Goal: Task Accomplishment & Management: Use online tool/utility

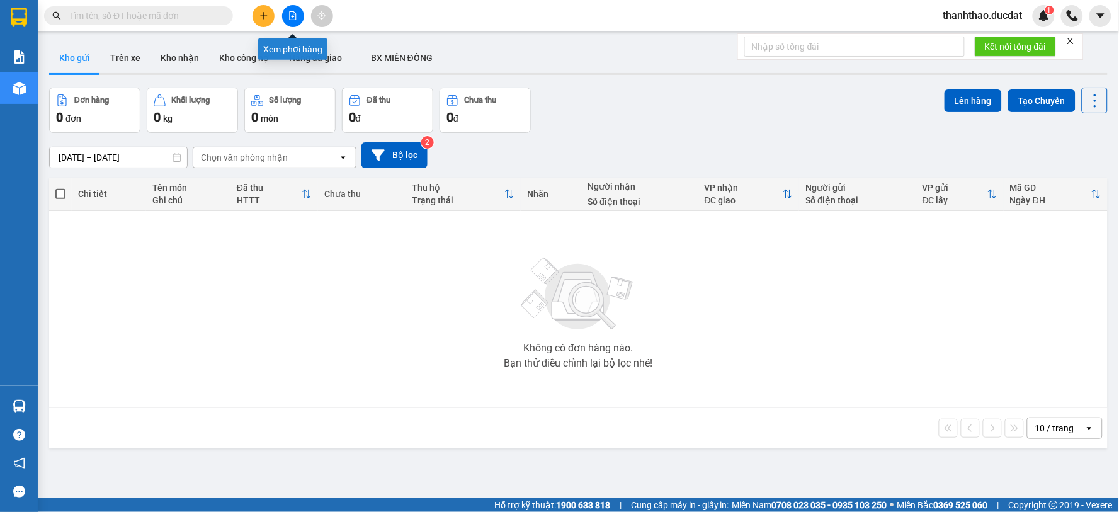
click at [290, 11] on icon "file-add" at bounding box center [293, 15] width 7 height 9
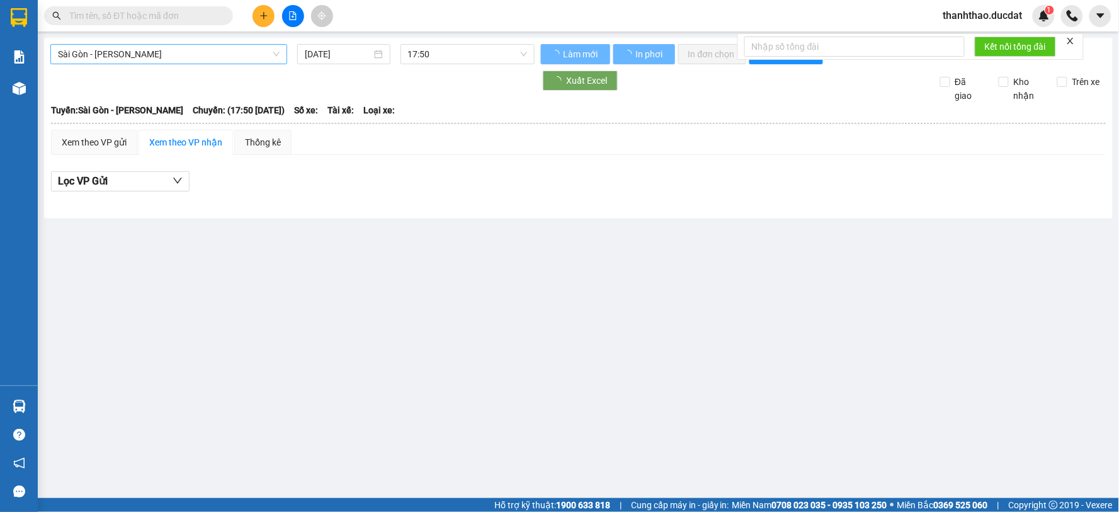
click at [136, 48] on span "Sài Gòn - Gia Lai" at bounding box center [169, 54] width 222 height 19
click at [302, 55] on div "14/10/2025" at bounding box center [343, 54] width 93 height 20
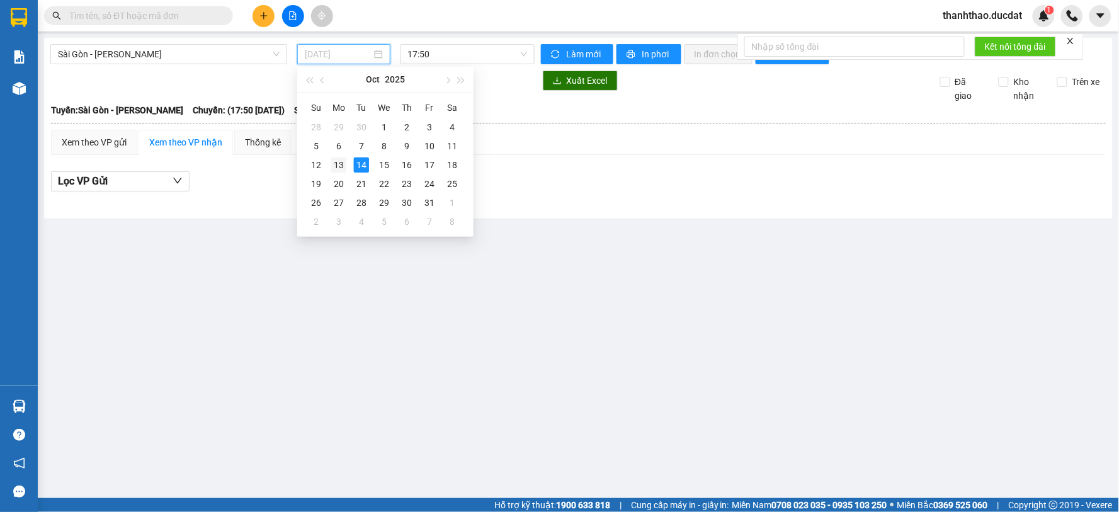
click at [343, 160] on div "13" at bounding box center [338, 164] width 15 height 15
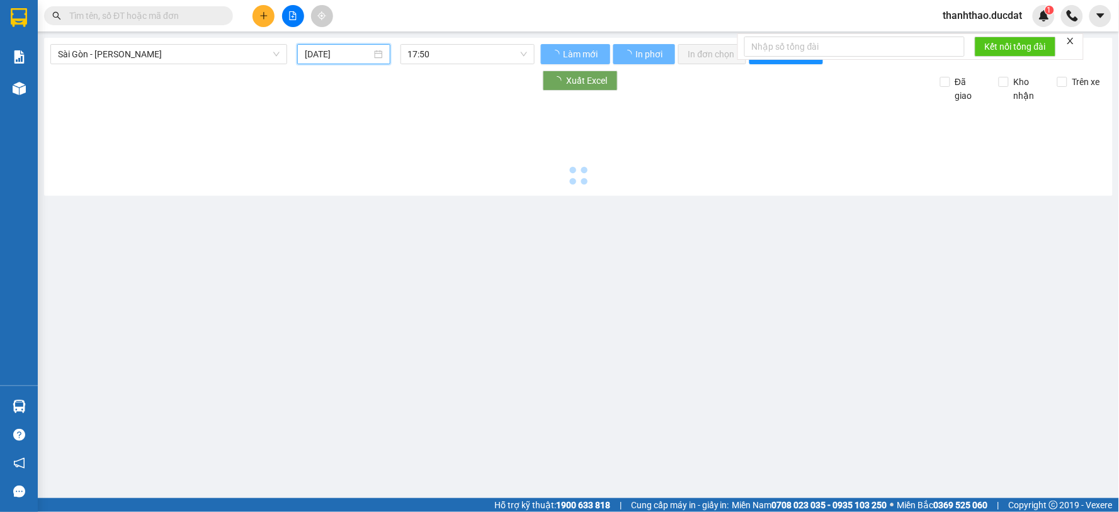
click at [317, 48] on input "13/10/2025" at bounding box center [338, 54] width 66 height 14
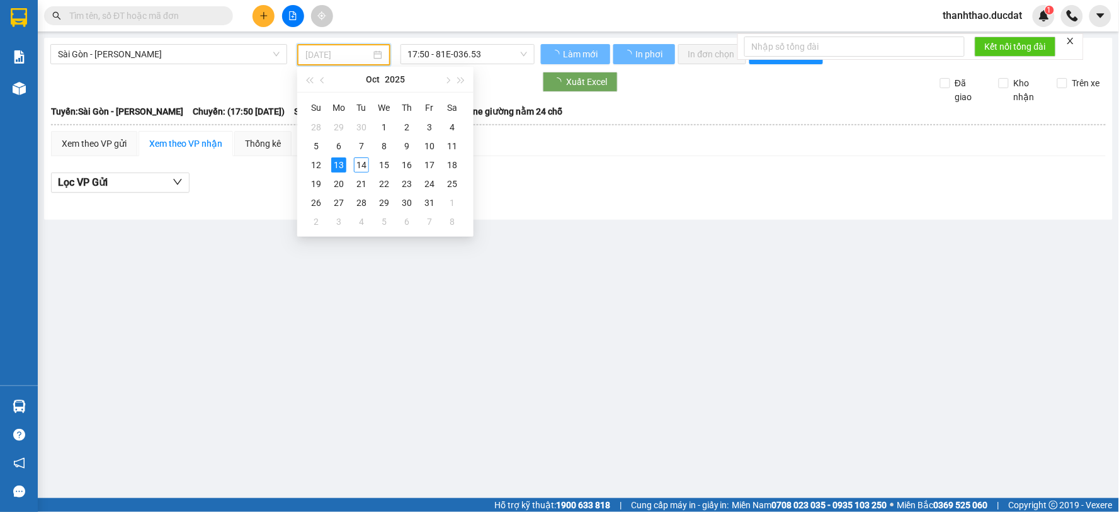
type input "13/10/2025"
click at [336, 166] on div "13" at bounding box center [338, 164] width 15 height 15
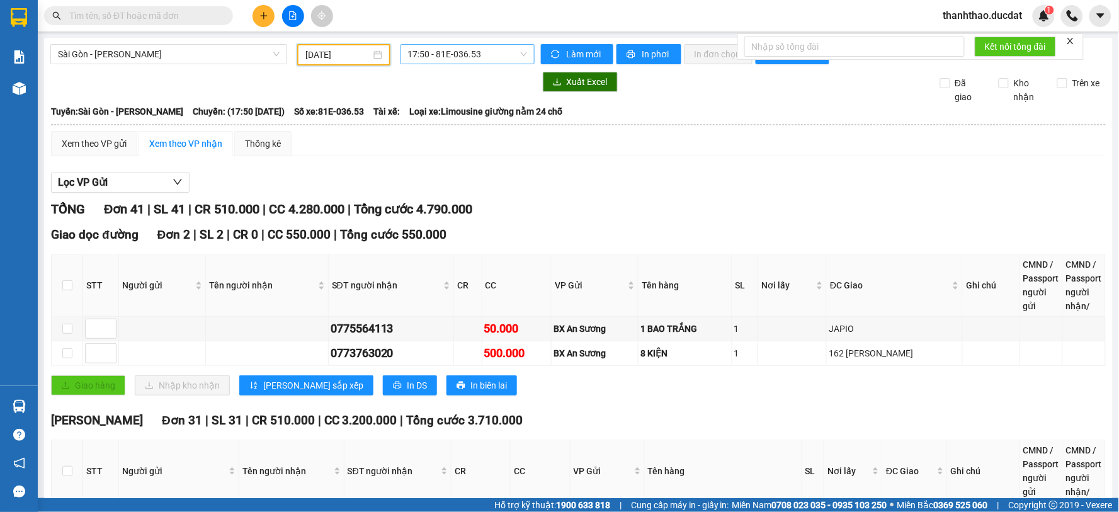
click at [463, 58] on span "17:50 - 81E-036.53" at bounding box center [467, 54] width 119 height 19
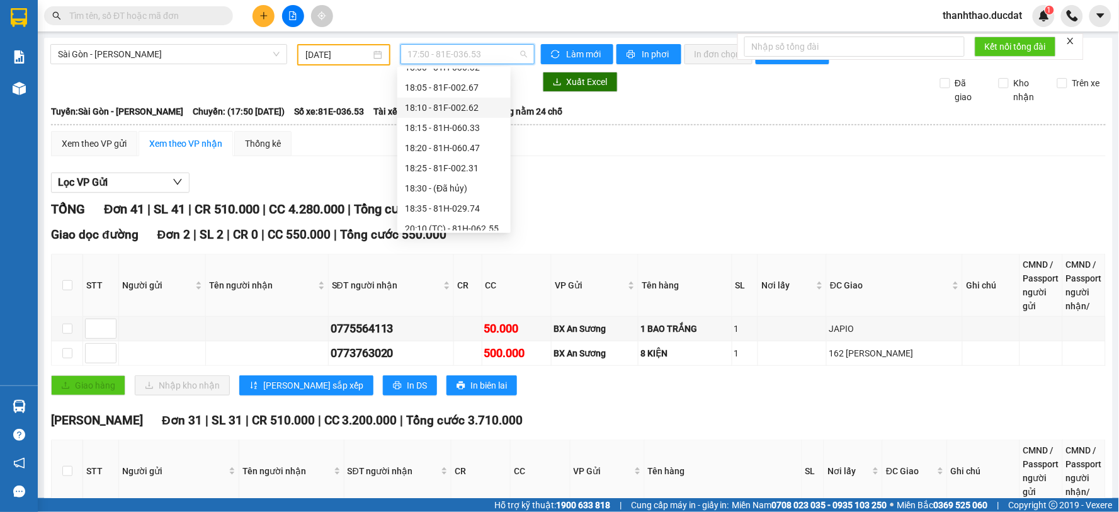
scroll to position [101, 0]
click at [462, 217] on div "20:15 (TC) - 81H-044.95" at bounding box center [454, 220] width 98 height 14
